Goal: Find specific page/section: Find specific page/section

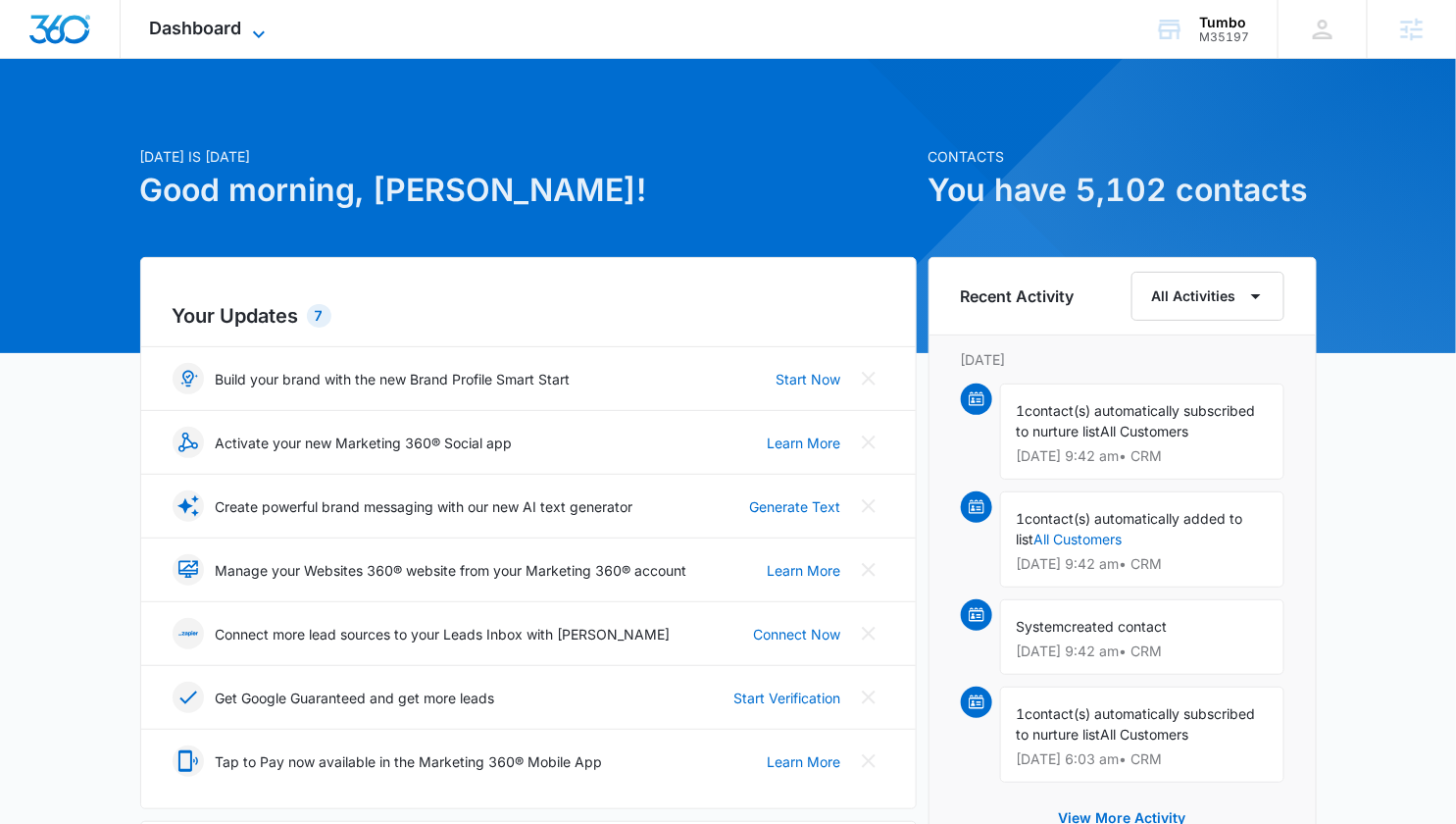
click at [227, 33] on span "Dashboard" at bounding box center [196, 28] width 92 height 21
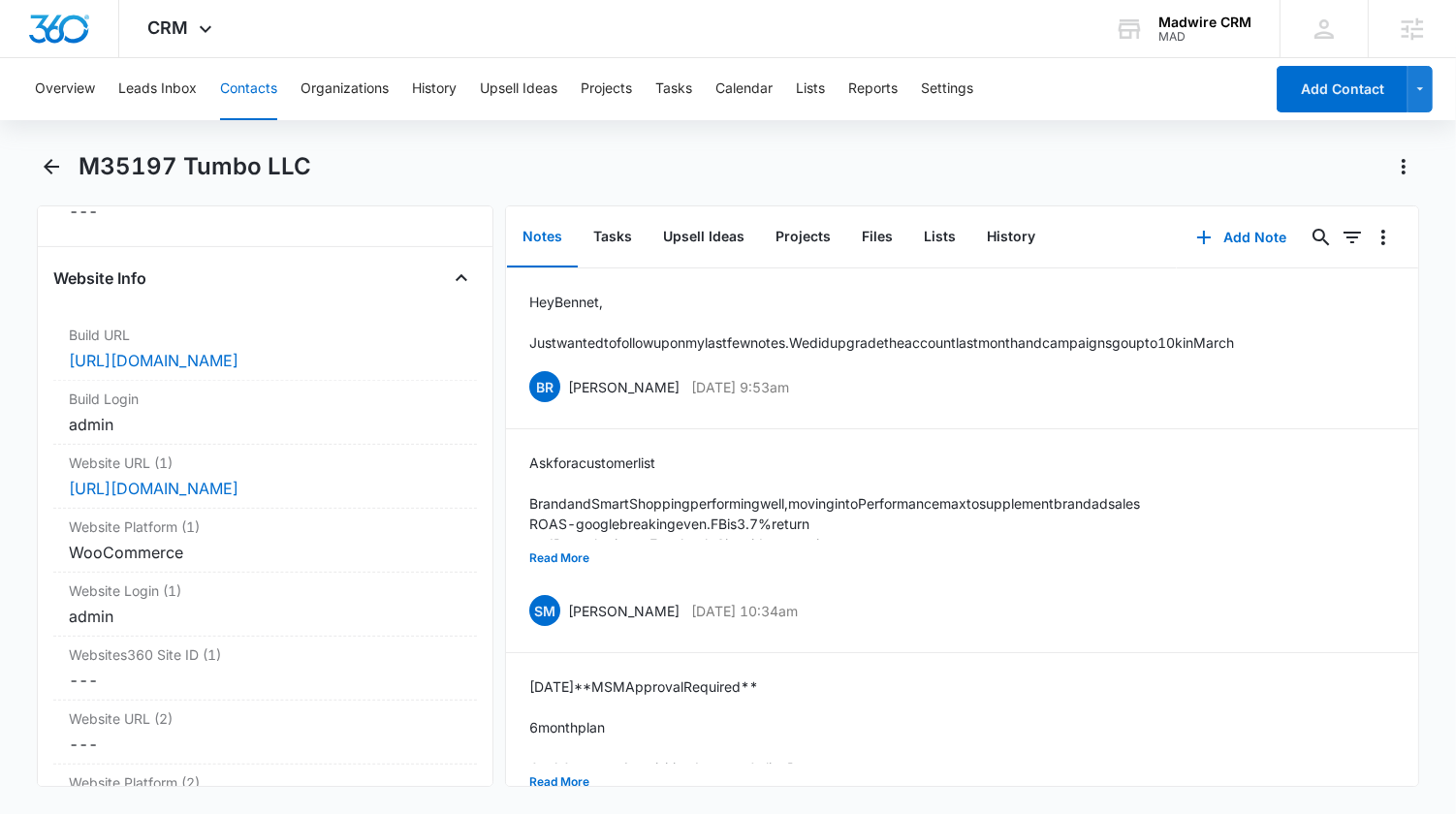
scroll to position [7315, 0]
click at [238, 347] on link "https://c62221c1c8.nxcli.net/wp-admin" at bounding box center [153, 357] width 170 height 20
click at [143, 442] on div "Website URL (1) Cancel Save Changes http://www.tumbocompany.com/" at bounding box center [266, 474] width 425 height 64
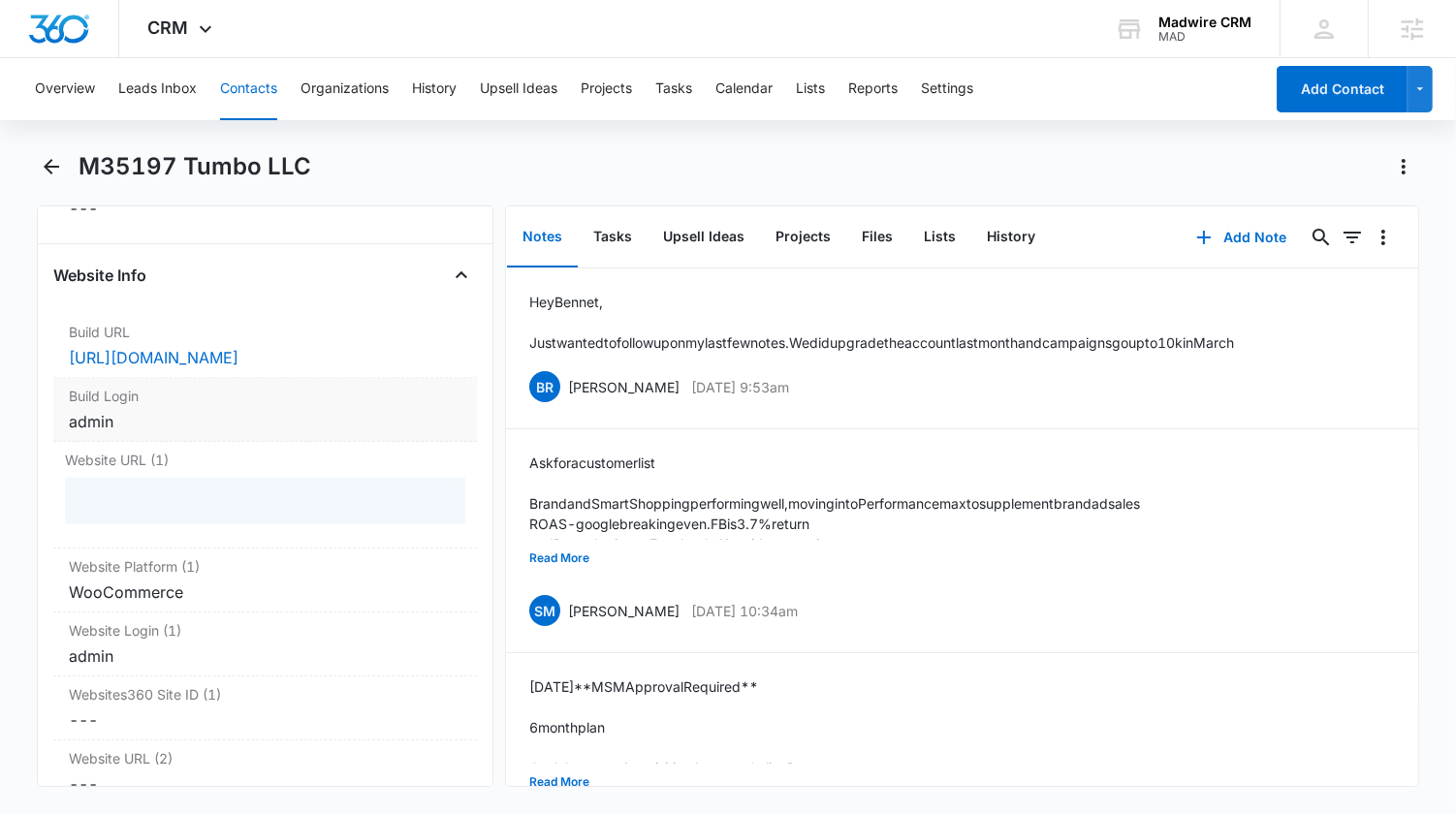
click at [151, 410] on div "admin" at bounding box center [265, 422] width 394 height 23
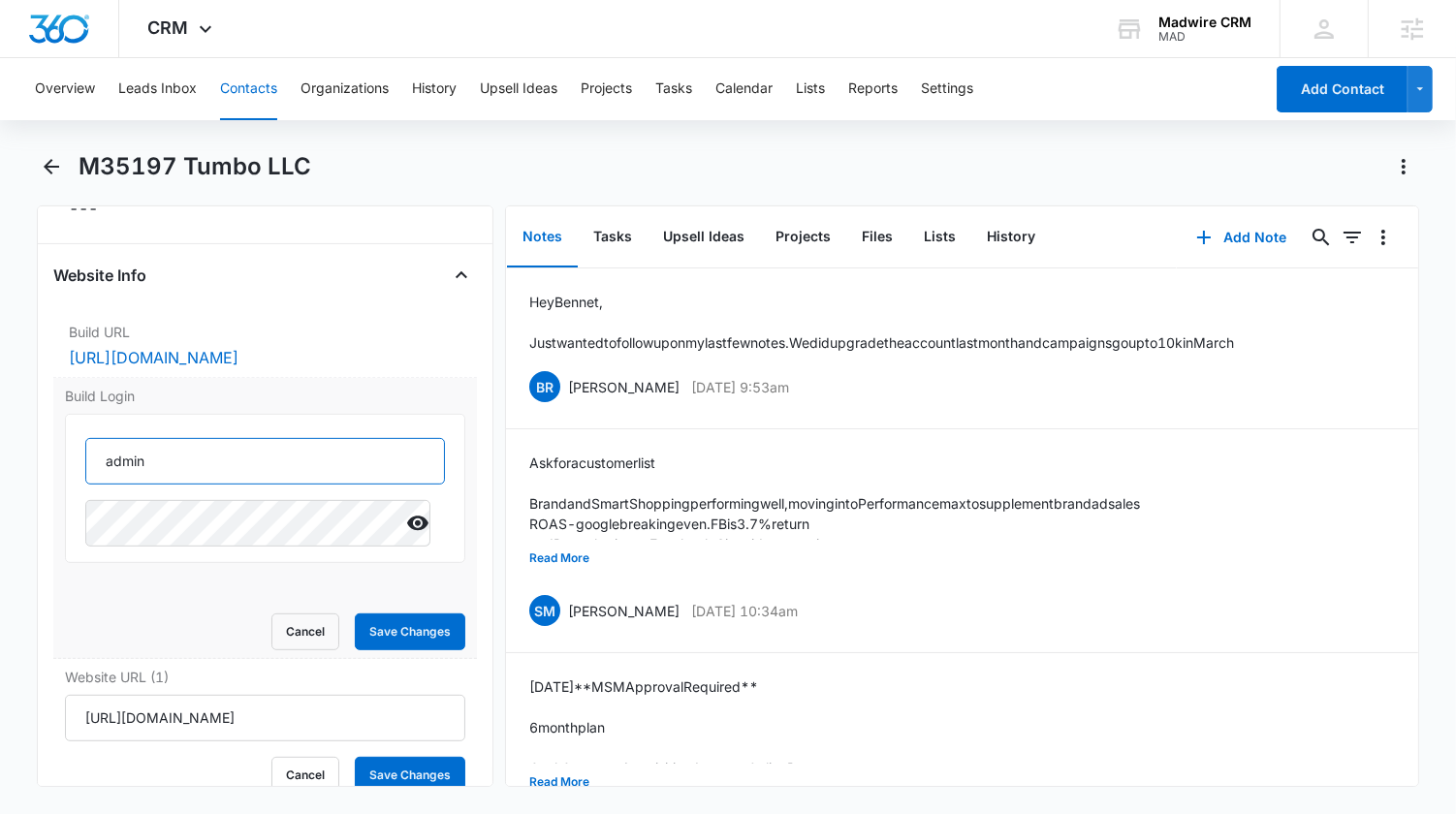
click at [181, 438] on input "admin" at bounding box center [265, 462] width 360 height 47
click at [406, 511] on icon "Show" at bounding box center [418, 523] width 23 height 23
